Goal: Task Accomplishment & Management: Manage account settings

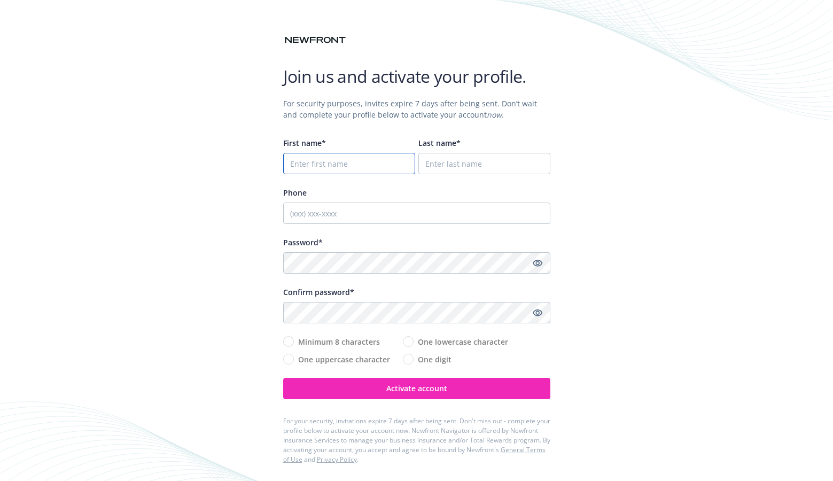
drag, startPoint x: 381, startPoint y: 166, endPoint x: 368, endPoint y: 169, distance: 14.1
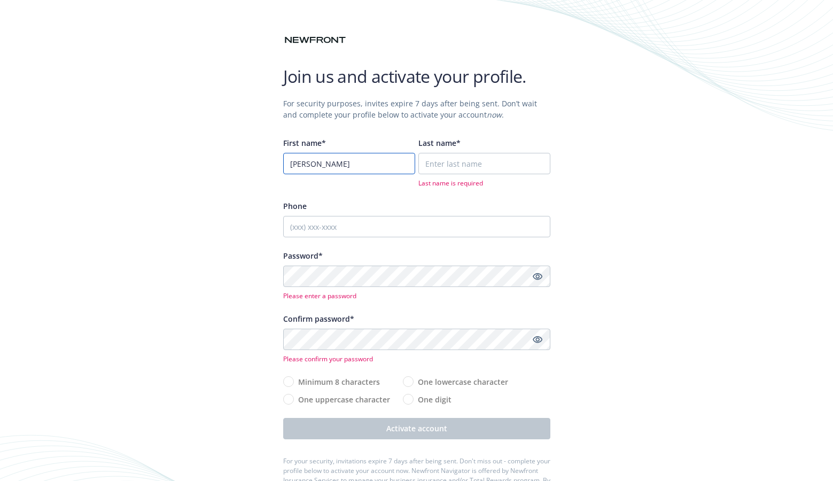
type input "[PERSON_NAME]"
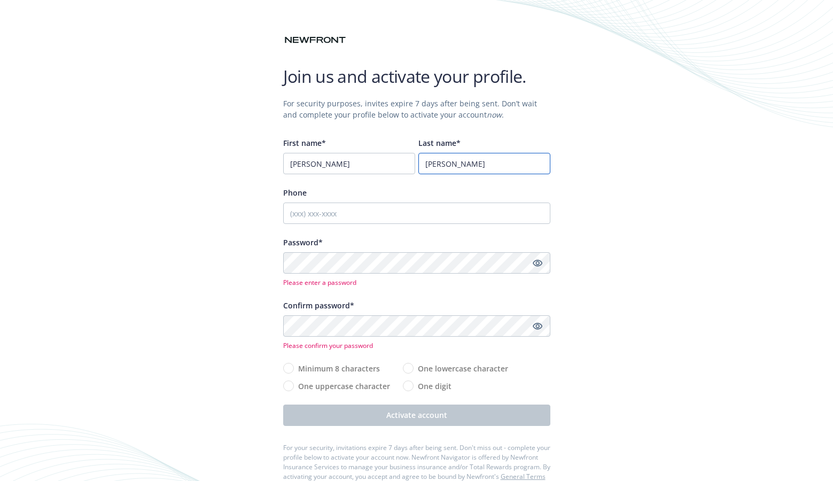
type input "[PERSON_NAME]"
type input "4155098949"
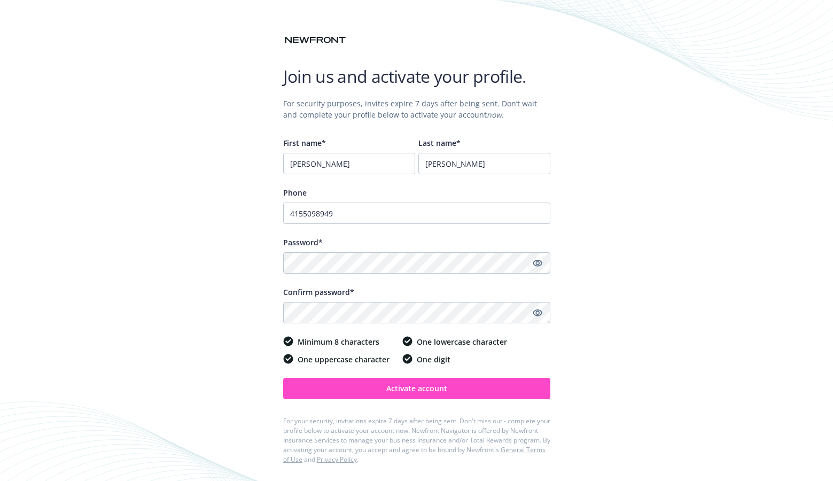
click at [409, 392] on span "Activate account" at bounding box center [416, 388] width 61 height 10
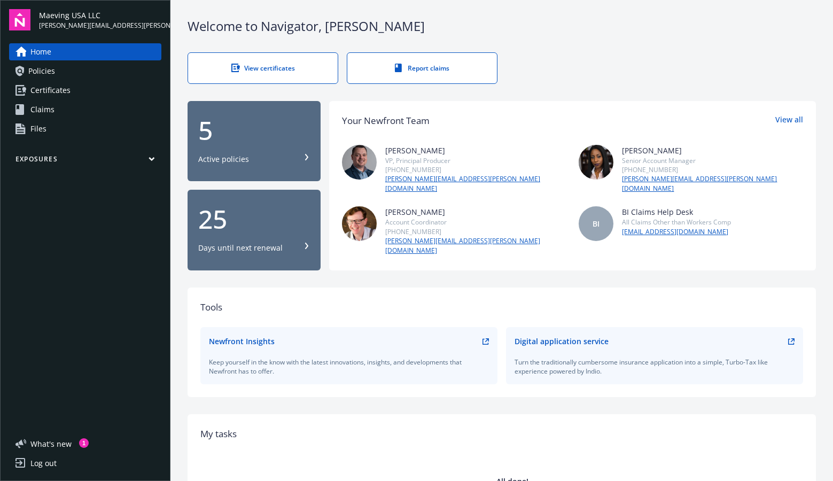
scroll to position [2, 0]
